Goal: Download file/media

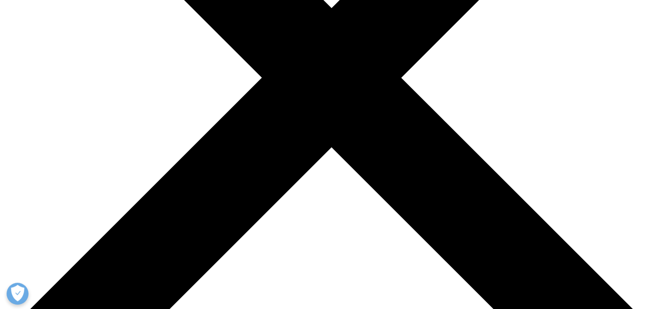
scroll to position [350, 0]
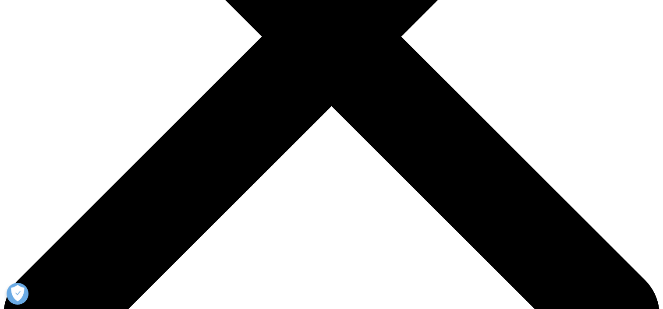
scroll to position [350, 0]
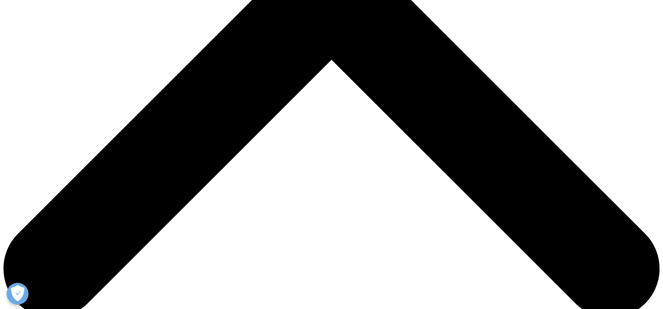
drag, startPoint x: 167, startPoint y: 174, endPoint x: 135, endPoint y: 180, distance: 32.9
type input "[PERSON_NAME]"
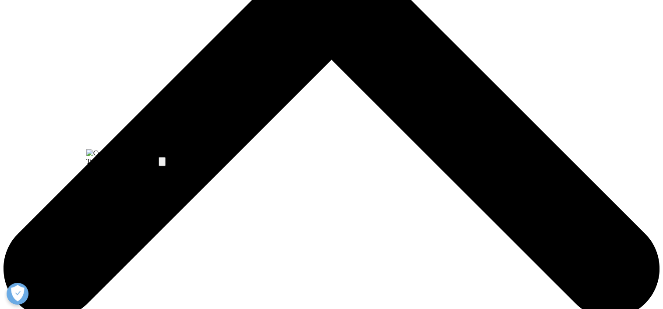
type input "[PERSON_NAME][EMAIL_ADDRESS][PERSON_NAME][DOMAIN_NAME]"
type input "Chunghwa Chemical Synthesis & Biotech"
select select "[GEOGRAPHIC_DATA]"
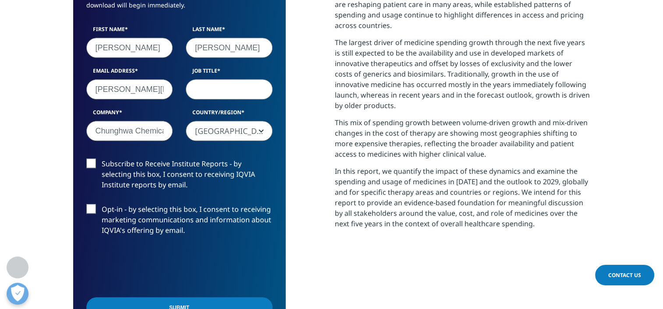
click at [102, 159] on input "Subscribe to Receive Institute Reports - by selecting this box, I consent to re…" at bounding box center [102, 159] width 0 height 0
click at [92, 210] on label "Opt-in - by selecting this box, I consent to receiving marketing communications…" at bounding box center [179, 222] width 186 height 36
click at [102, 204] on input "Opt-in - by selecting this box, I consent to receiving marketing communications…" at bounding box center [102, 204] width 0 height 0
click at [159, 300] on input "Submit" at bounding box center [179, 308] width 186 height 21
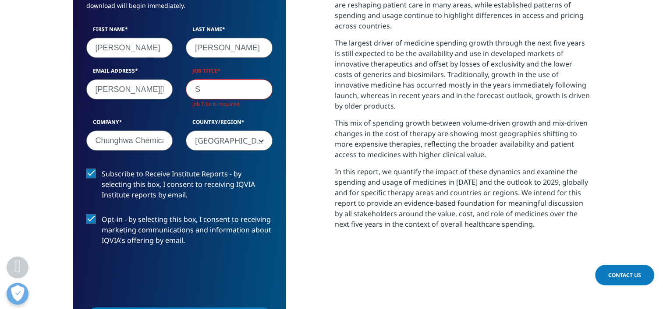
scroll to position [483, 517]
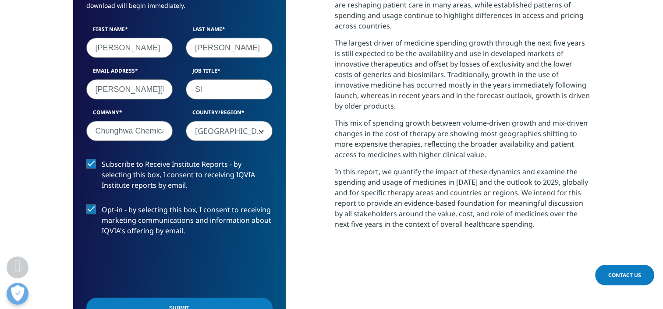
type input "S"
type input "Depty sales manager"
click at [147, 300] on input "Submit" at bounding box center [179, 308] width 186 height 21
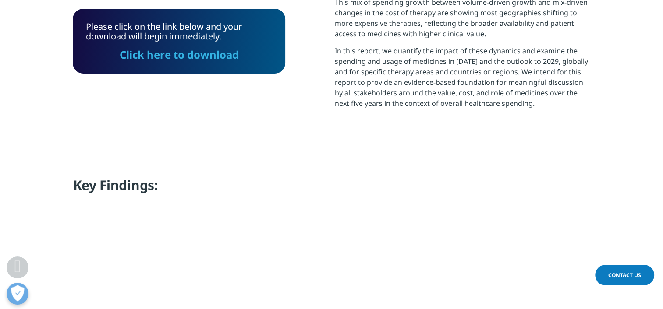
scroll to position [620, 0]
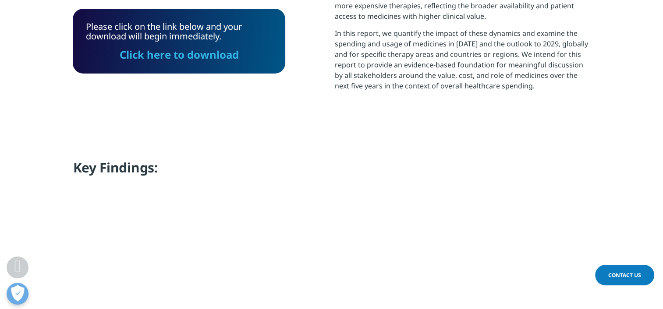
click at [187, 56] on link "Click here to download" at bounding box center [179, 54] width 119 height 14
